Goal: Task Accomplishment & Management: Use online tool/utility

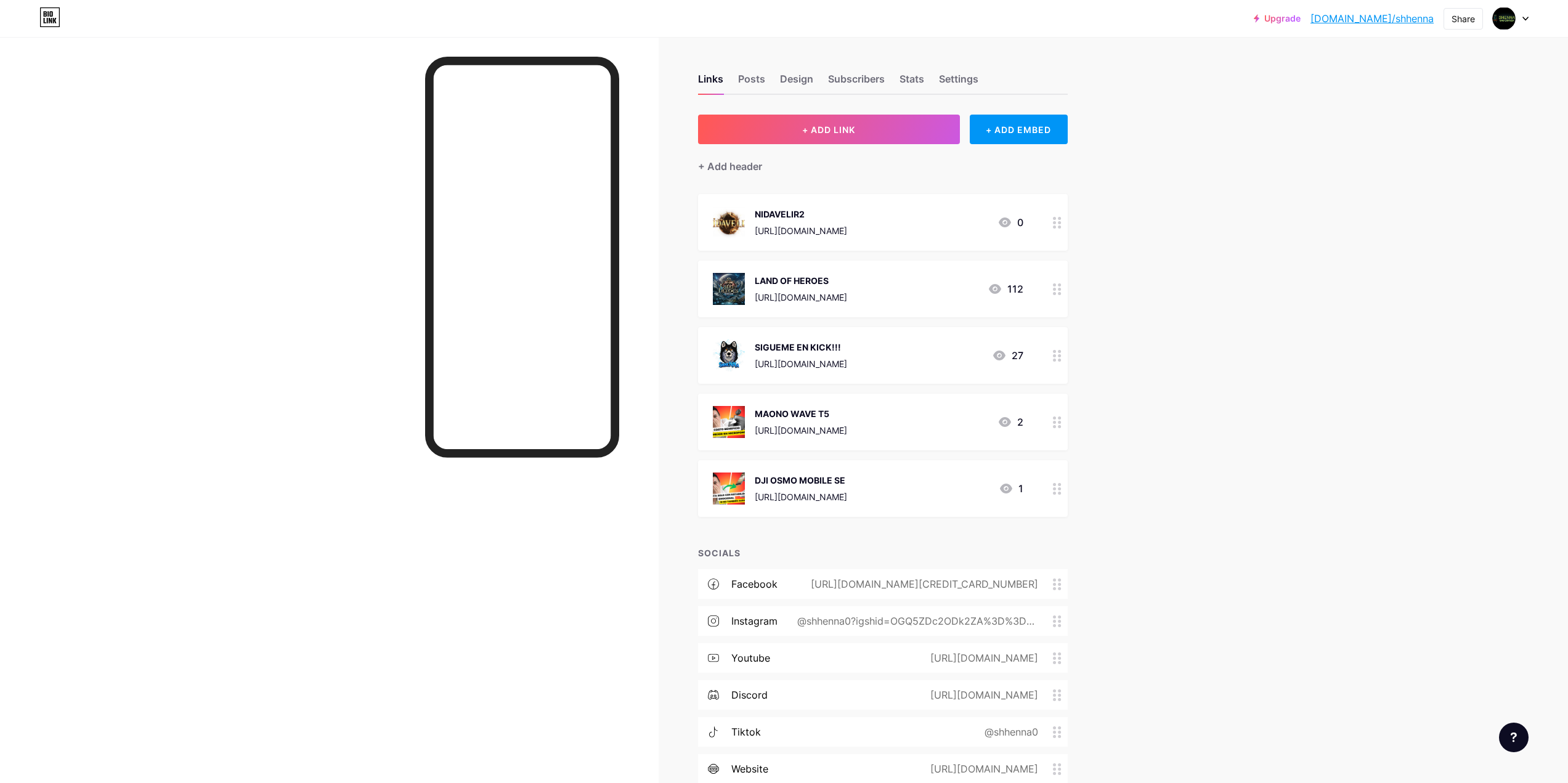
click at [1055, 228] on div at bounding box center [1057, 223] width 21 height 56
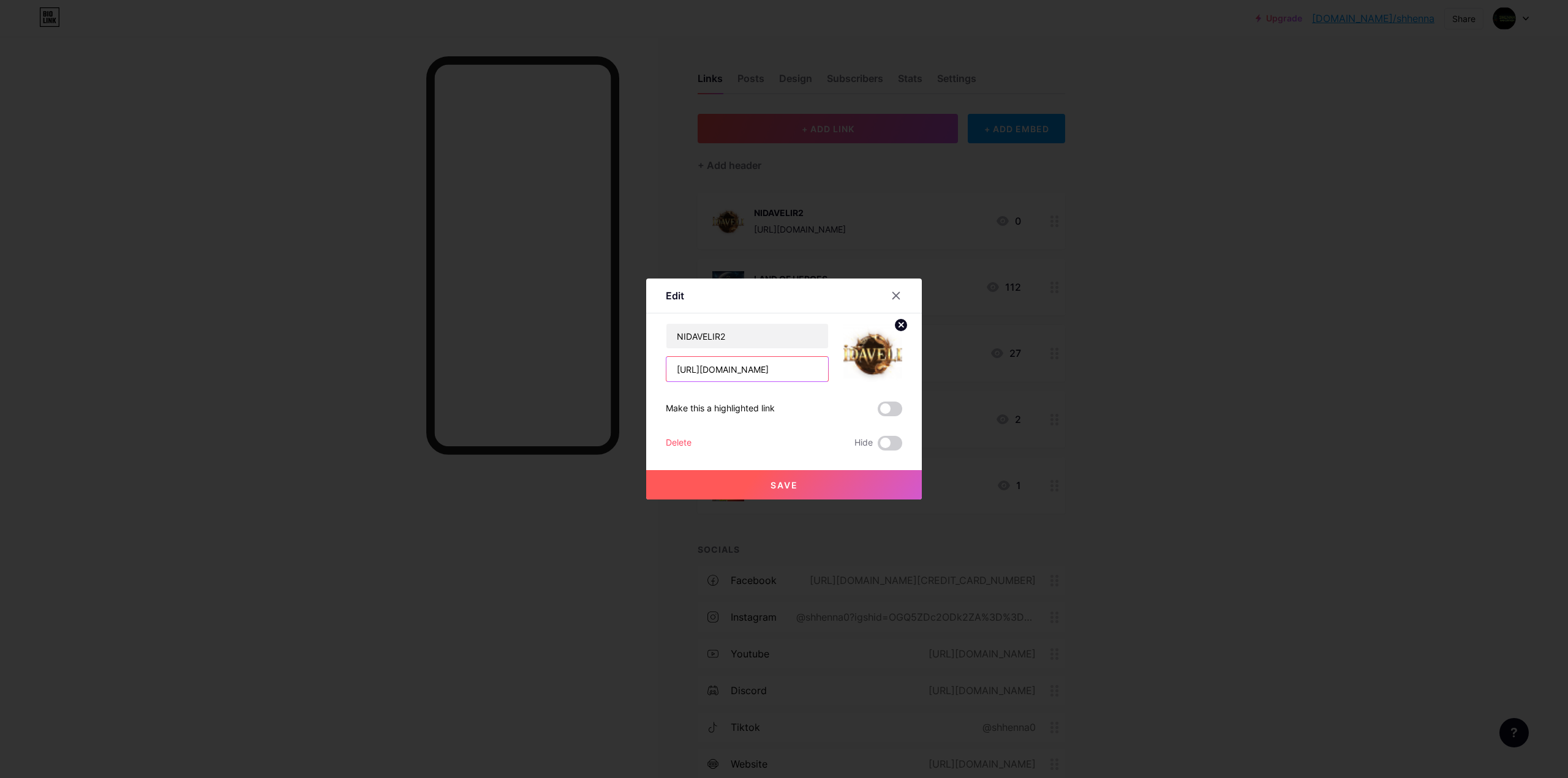
click at [735, 367] on input "[URL][DOMAIN_NAME]" at bounding box center [748, 370] width 162 height 25
paste input "text"
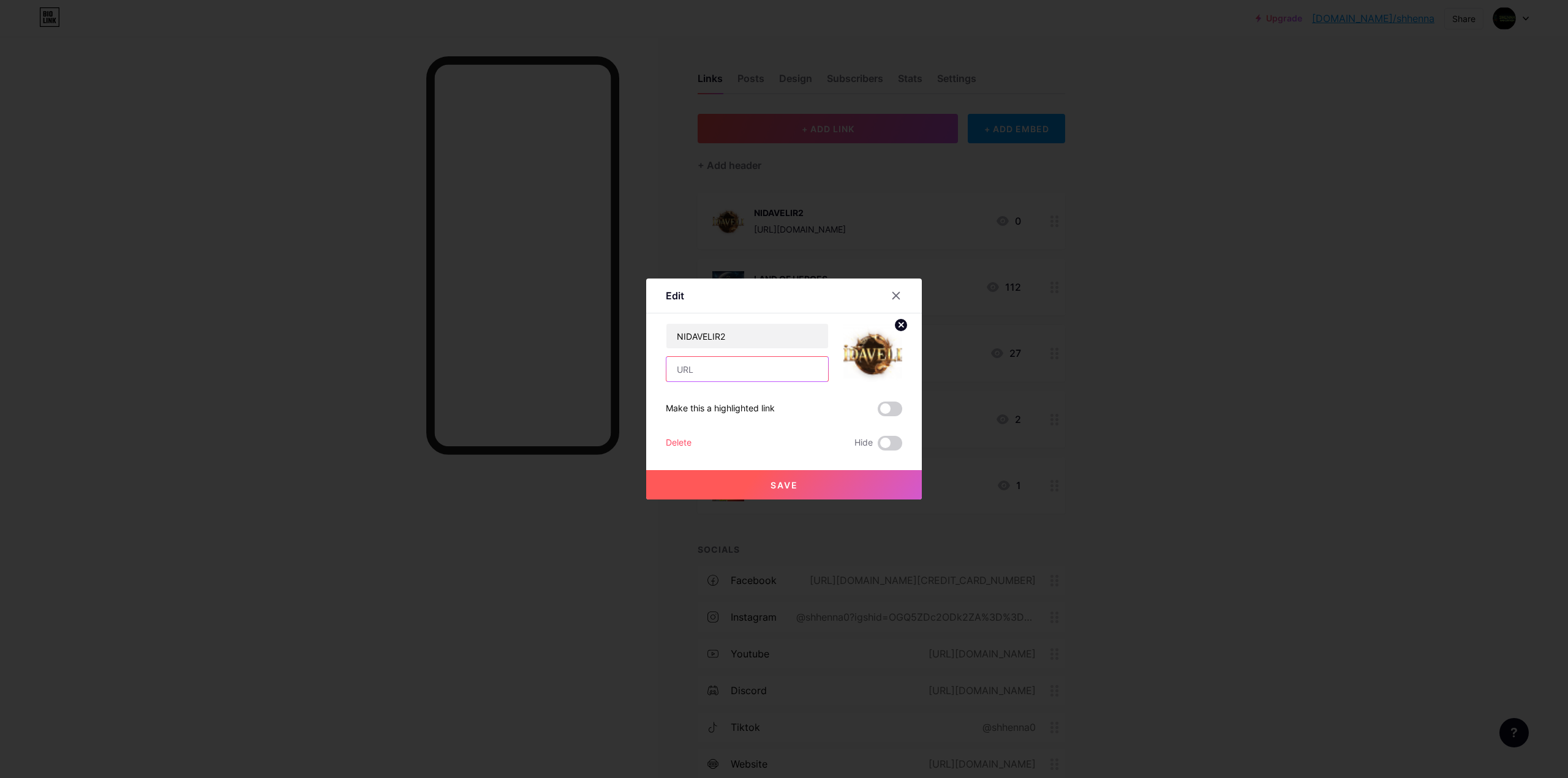
paste input "[URL][DOMAIN_NAME]"
type input "[URL][DOMAIN_NAME]"
click at [789, 486] on span "Save" at bounding box center [784, 485] width 27 height 11
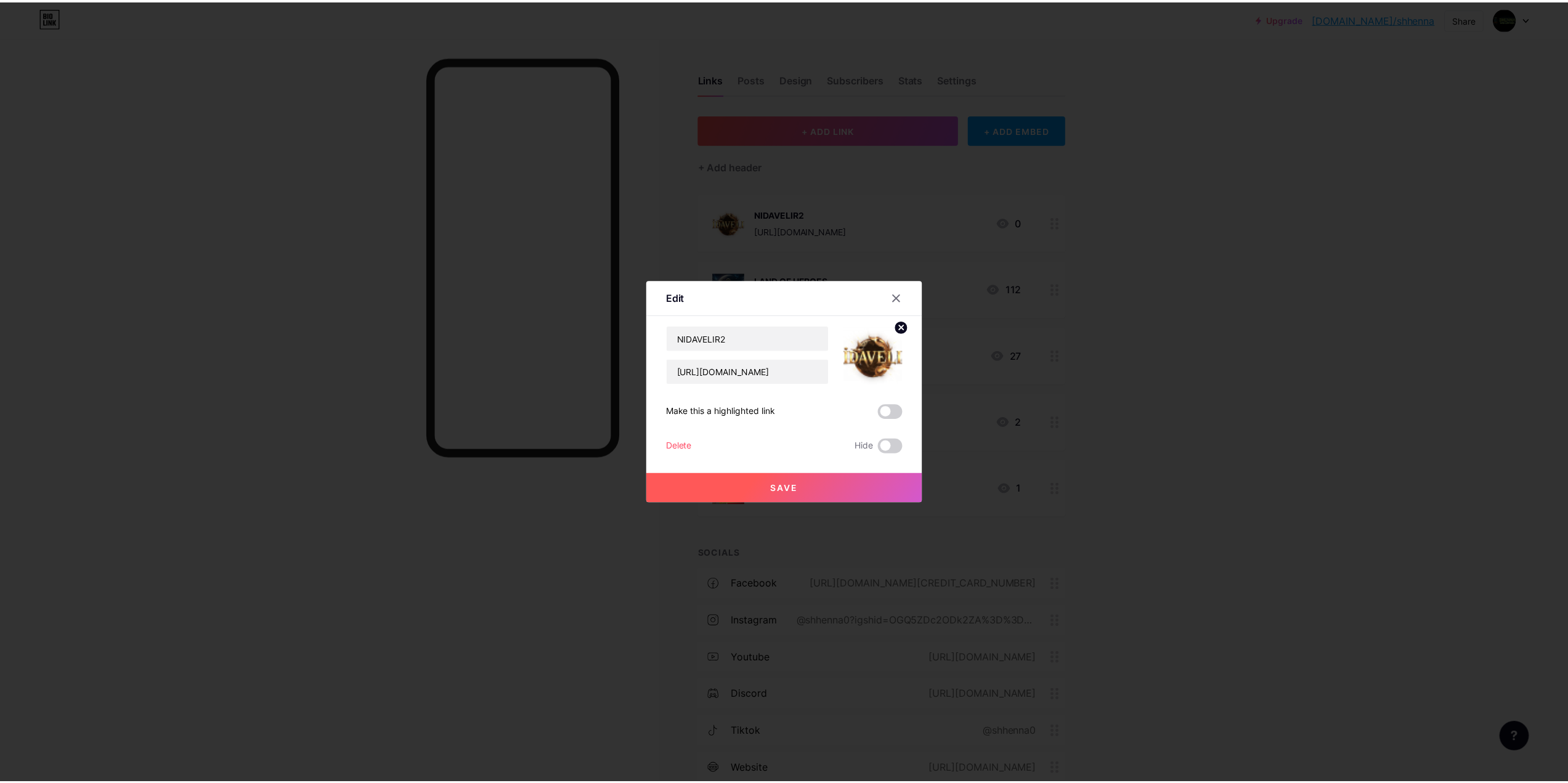
scroll to position [0, 0]
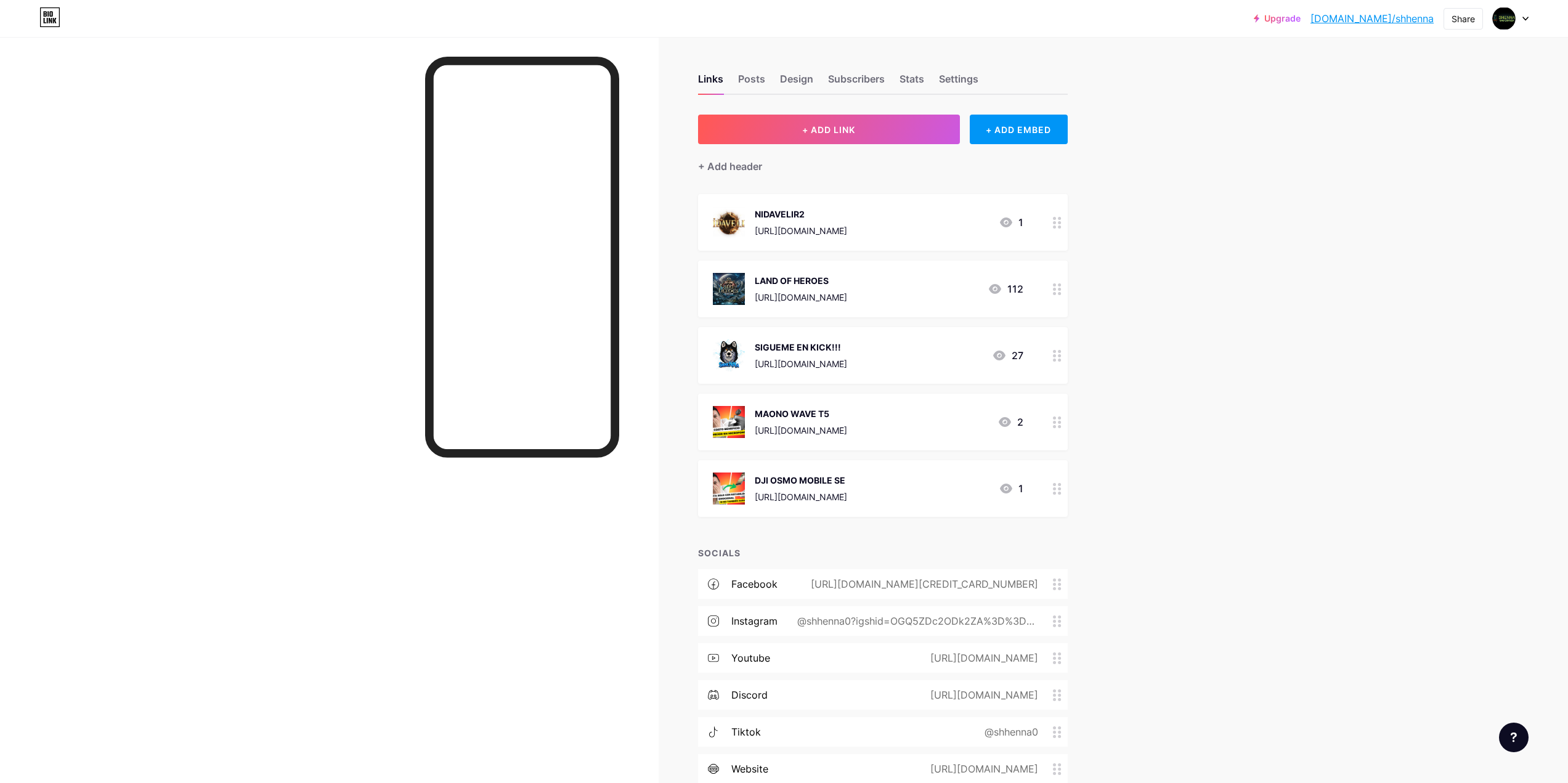
click at [848, 227] on div "[URL][DOMAIN_NAME]" at bounding box center [800, 231] width 92 height 13
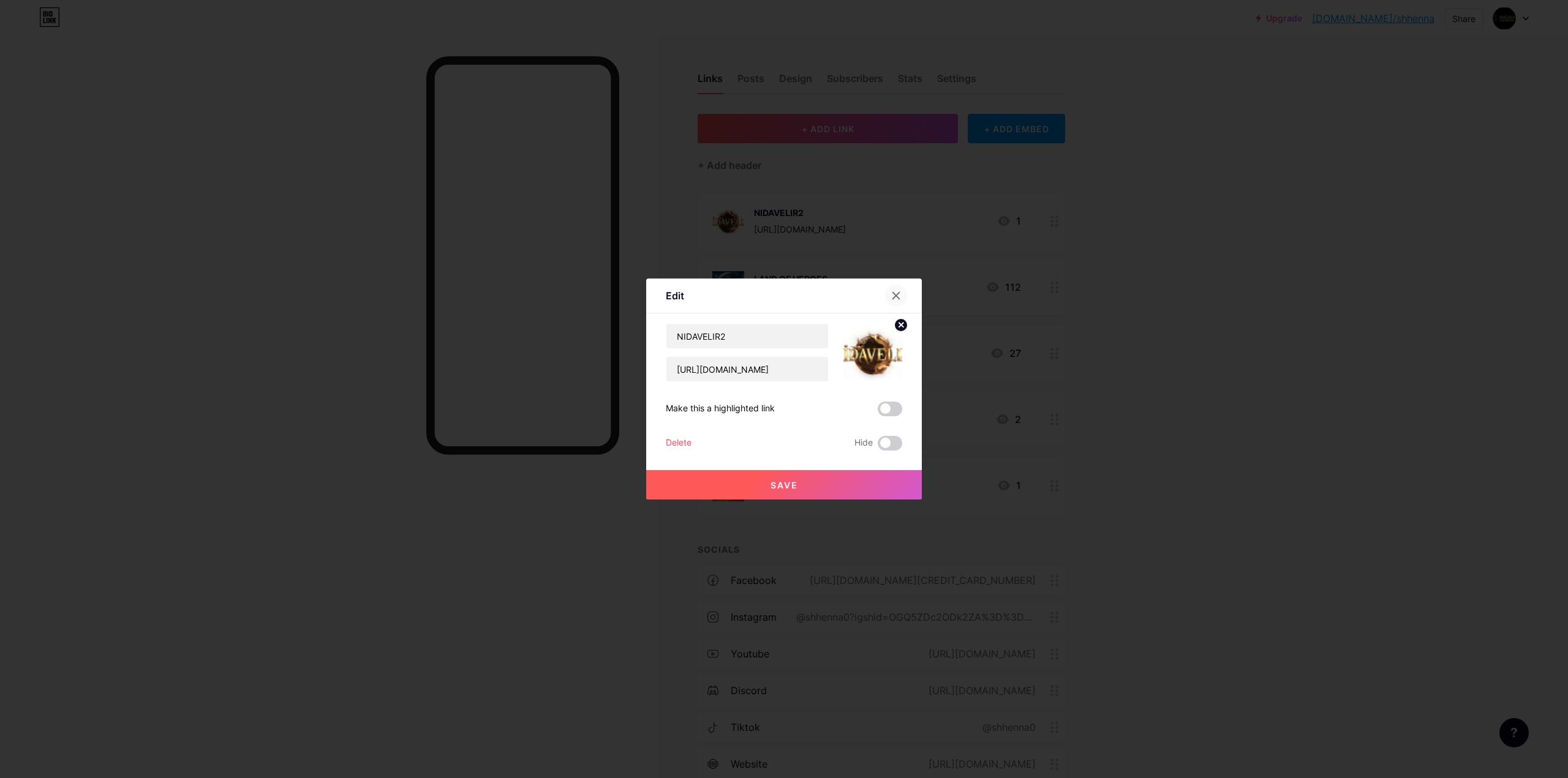
click at [896, 289] on div at bounding box center [896, 295] width 22 height 22
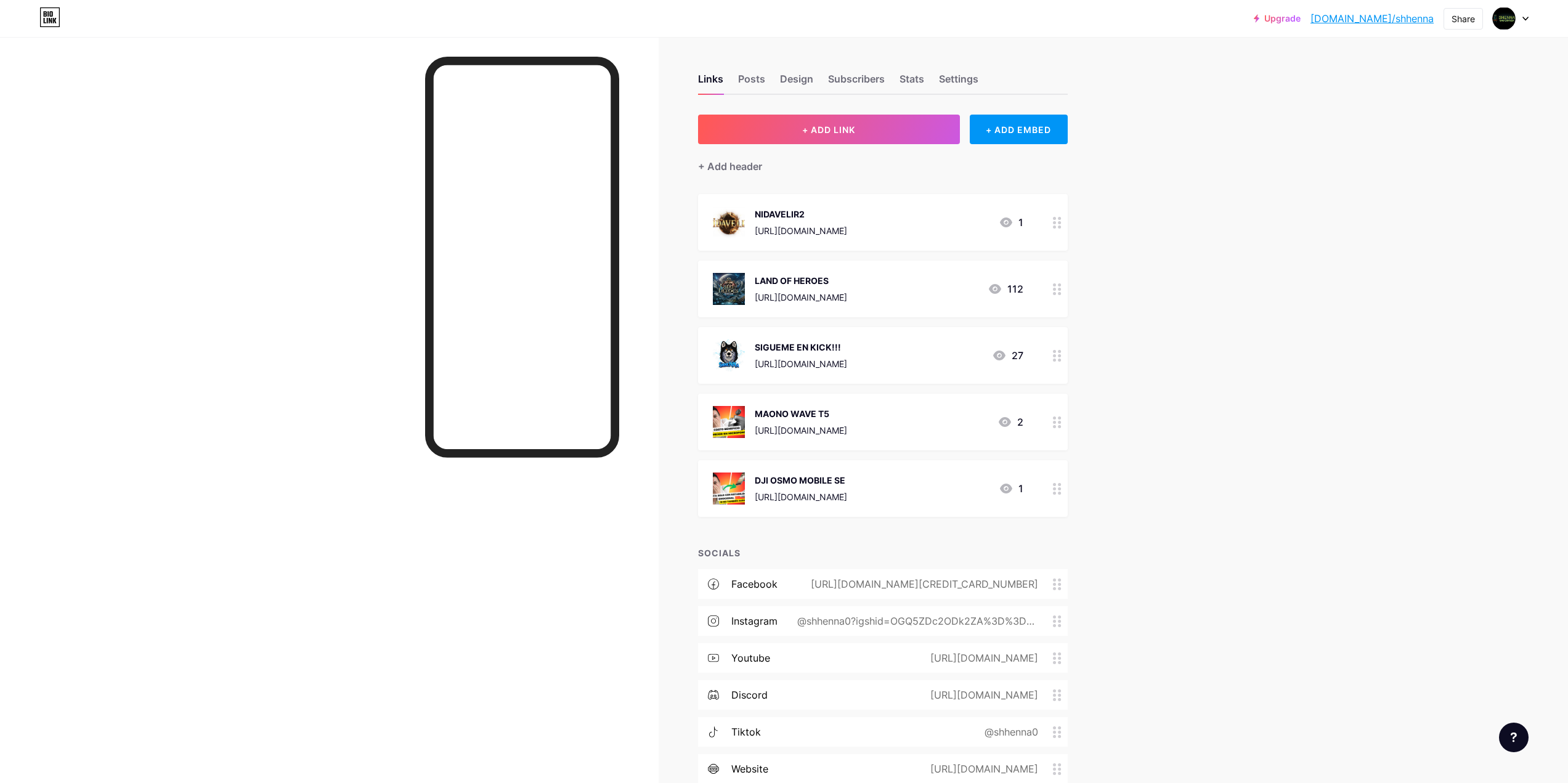
click at [848, 226] on div "[URL][DOMAIN_NAME]" at bounding box center [800, 231] width 92 height 13
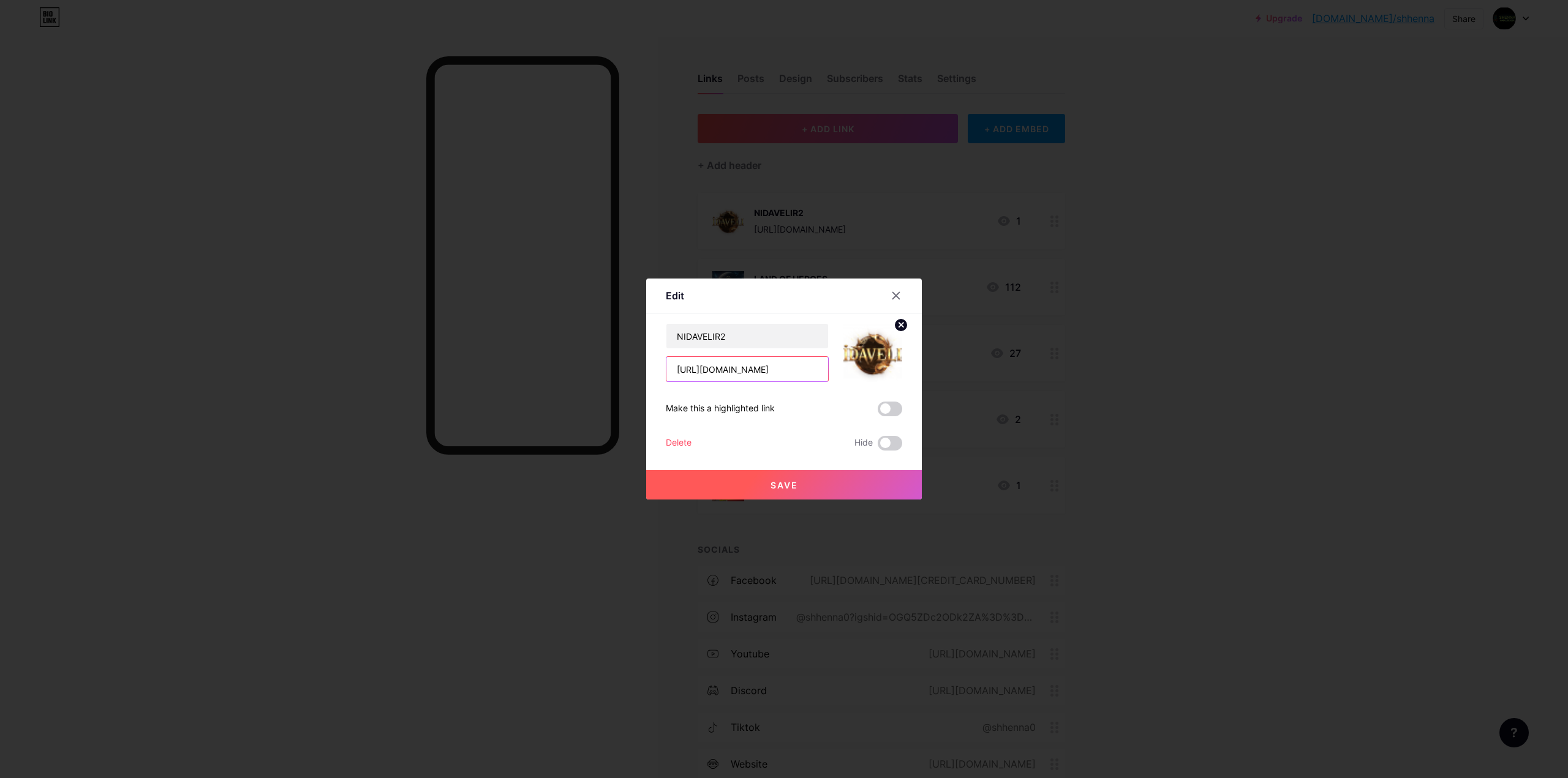
click at [751, 375] on input "[URL][DOMAIN_NAME]" at bounding box center [748, 370] width 162 height 25
click at [890, 296] on div at bounding box center [896, 295] width 22 height 22
